Goal: Register for event/course

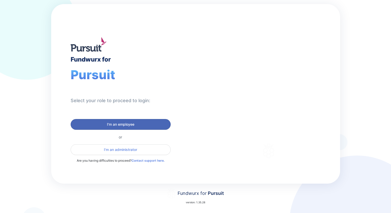
click at [132, 123] on span "I'm an employee" at bounding box center [120, 124] width 27 height 5
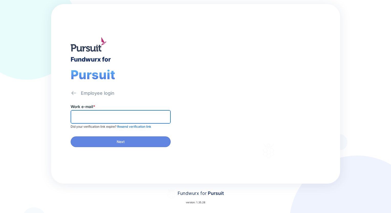
click at [97, 118] on input "text" at bounding box center [120, 117] width 95 height 8
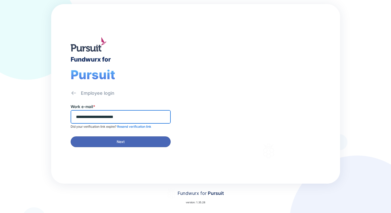
type input "**********"
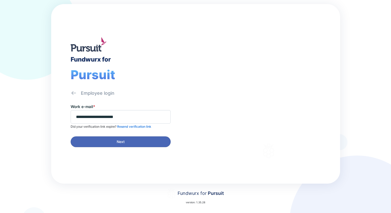
click at [145, 141] on span "Next" at bounding box center [120, 141] width 93 height 5
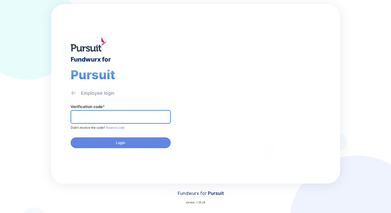
paste input "******"
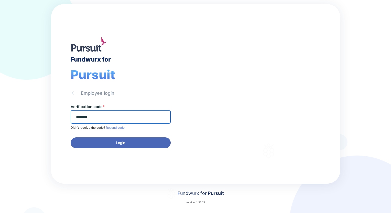
type input "******"
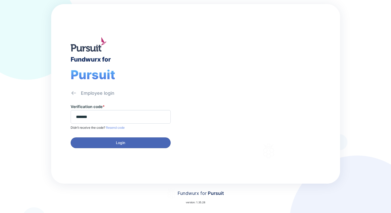
click at [120, 140] on span "Login" at bounding box center [120, 142] width 9 height 5
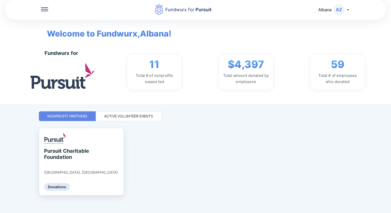
scroll to position [8, 0]
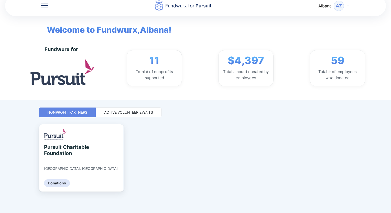
click at [142, 113] on div "Active Volunteer Events" at bounding box center [128, 112] width 49 height 5
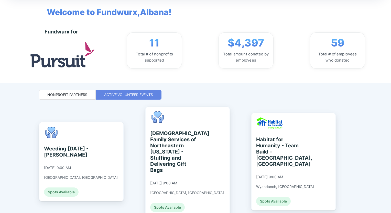
scroll to position [51, 0]
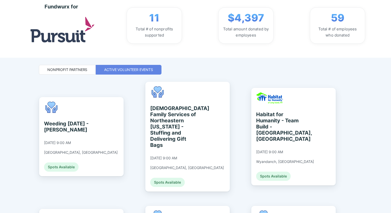
click at [238, 76] on div "Fundwurx for Pursuit [GEOGRAPHIC_DATA] AZ Welcome to Fundwurx, [GEOGRAPHIC_DATA…" at bounding box center [195, 55] width 313 height 213
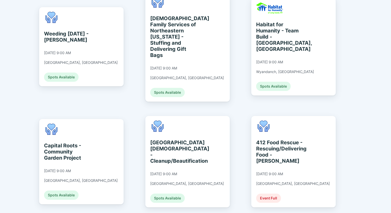
scroll to position [154, 0]
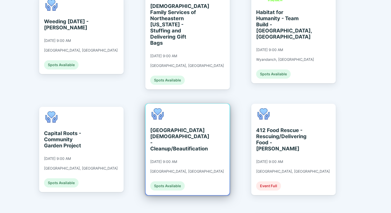
click at [169, 127] on div "[GEOGRAPHIC_DATA][DEMOGRAPHIC_DATA] - Cleanup/Beautification" at bounding box center [173, 139] width 47 height 25
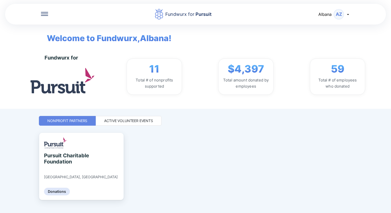
click at [139, 121] on div "Active Volunteer Events" at bounding box center [128, 120] width 49 height 5
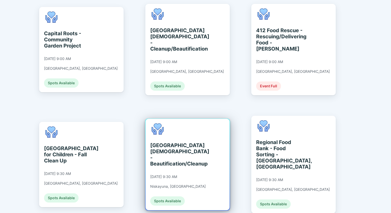
scroll to position [256, 0]
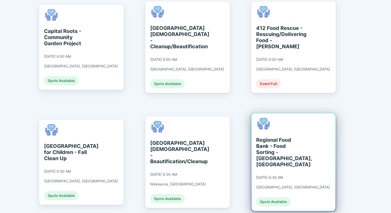
click at [275, 137] on div "Regional Food Bank - Food Sorting - [GEOGRAPHIC_DATA], [GEOGRAPHIC_DATA]" at bounding box center [279, 152] width 47 height 31
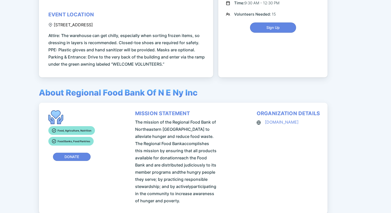
scroll to position [171, 0]
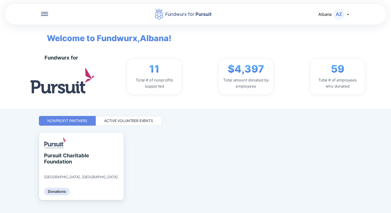
click at [135, 123] on div "Active Volunteer Events" at bounding box center [128, 120] width 49 height 5
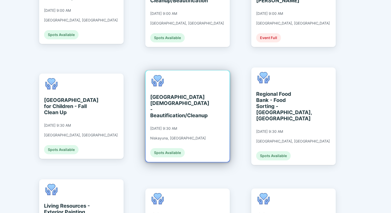
scroll to position [232, 0]
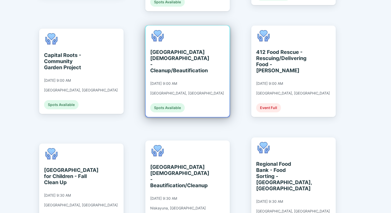
click at [161, 49] on div "[GEOGRAPHIC_DATA][DEMOGRAPHIC_DATA] - Cleanup/Beautification" at bounding box center [173, 61] width 47 height 25
